Goal: Find specific page/section: Find specific page/section

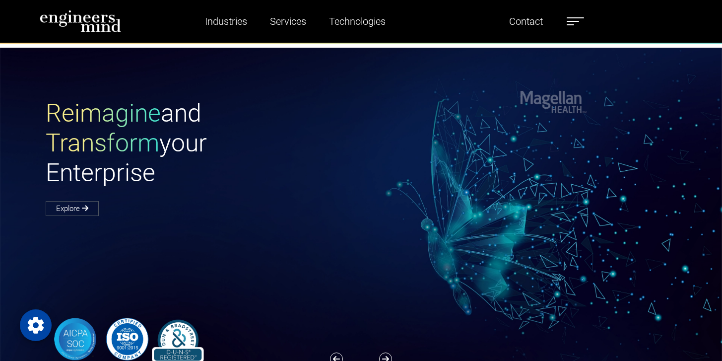
click at [584, 22] on label at bounding box center [574, 21] width 17 height 13
click at [584, 20] on label at bounding box center [574, 21] width 17 height 13
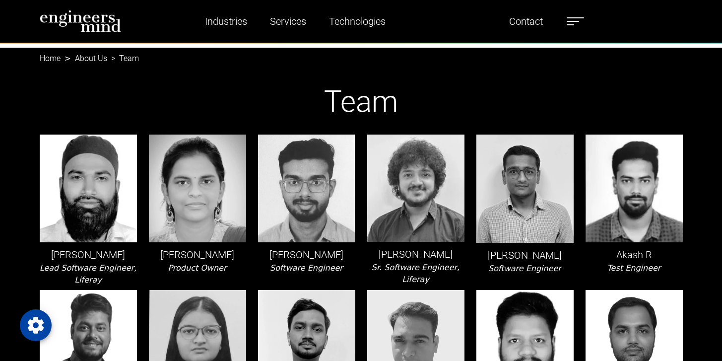
click at [104, 63] on link "About Us" at bounding box center [91, 58] width 32 height 9
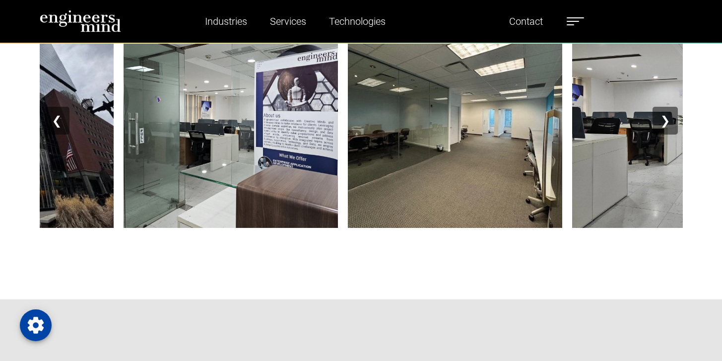
scroll to position [1301, 0]
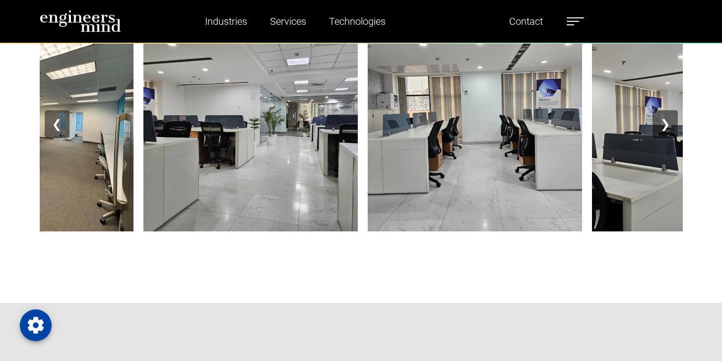
click at [663, 138] on button "❯" at bounding box center [664, 124] width 25 height 28
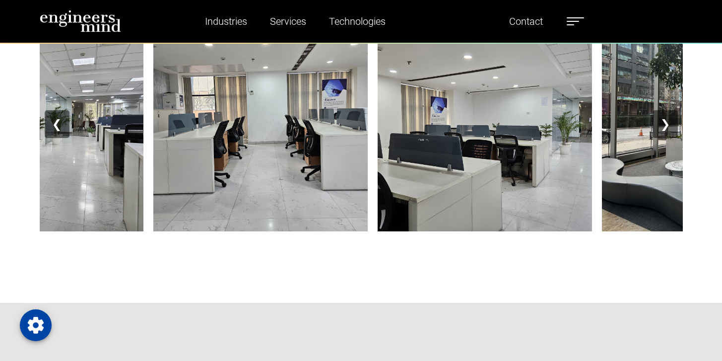
click at [663, 138] on button "❯" at bounding box center [664, 124] width 25 height 28
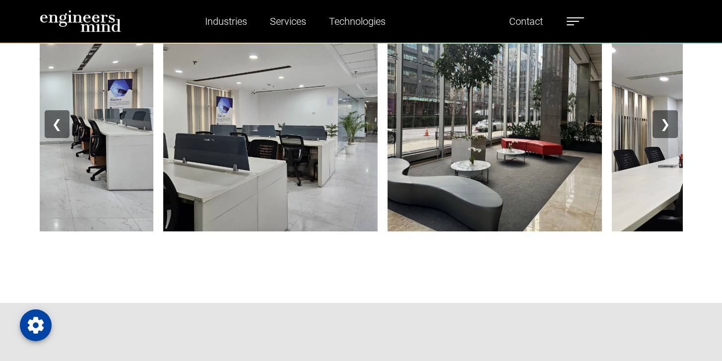
click at [663, 138] on button "❯" at bounding box center [664, 124] width 25 height 28
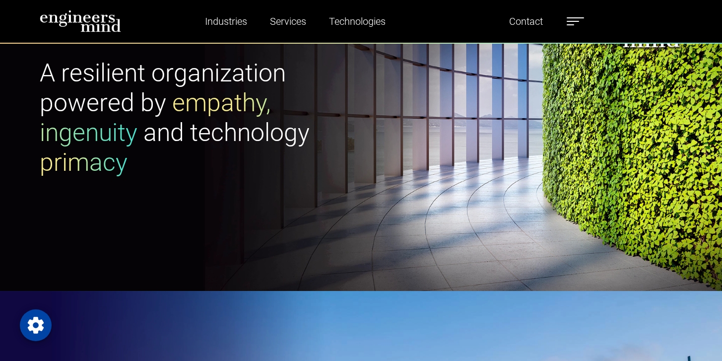
scroll to position [0, 0]
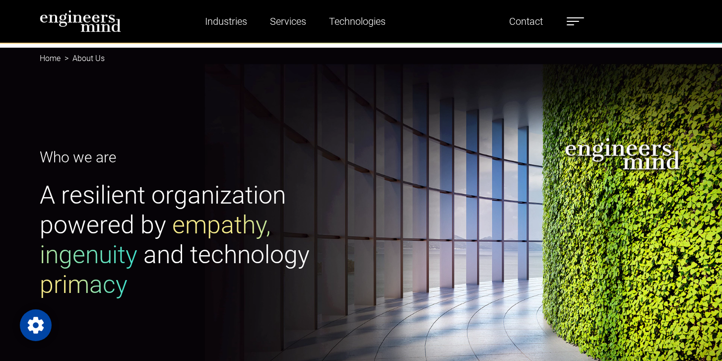
click at [584, 19] on label at bounding box center [574, 21] width 17 height 13
